Goal: Task Accomplishment & Management: Manage account settings

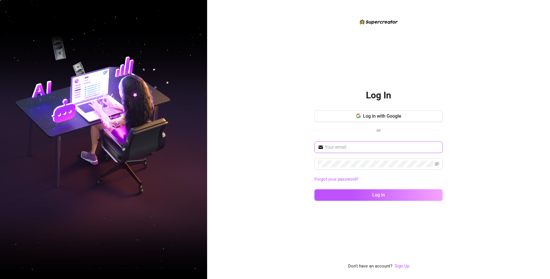
click at [350, 149] on input "text" at bounding box center [382, 147] width 115 height 7
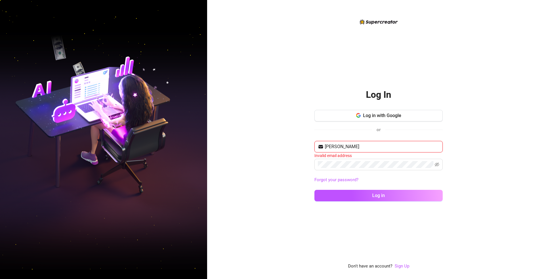
type input "[PERSON_NAME][EMAIL_ADDRESS][DOMAIN_NAME]"
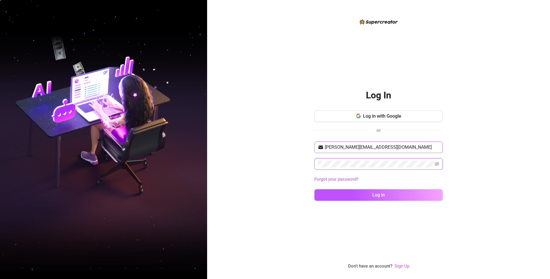
click at [314, 189] on button "Log in" at bounding box center [378, 195] width 128 height 12
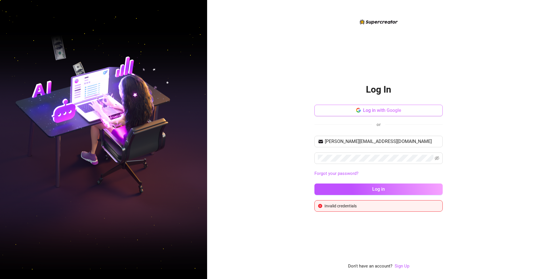
click at [395, 112] on span "Log in with Google" at bounding box center [382, 110] width 38 height 5
